Goal: Task Accomplishment & Management: Use online tool/utility

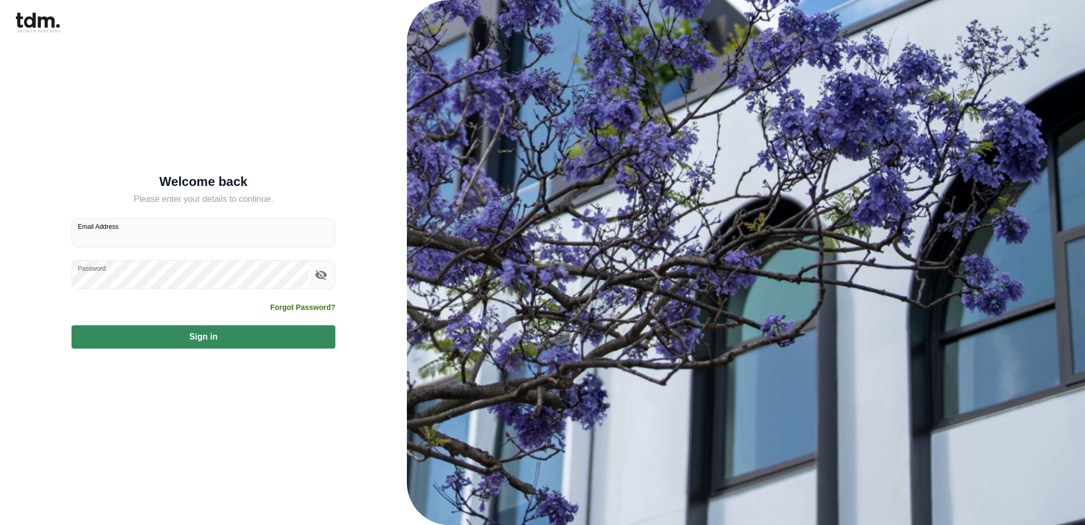
click at [246, 232] on input "Email Address" at bounding box center [203, 233] width 263 height 28
type input "**********"
click at [232, 341] on button "Sign in" at bounding box center [204, 336] width 264 height 23
